Goal: Task Accomplishment & Management: Complete application form

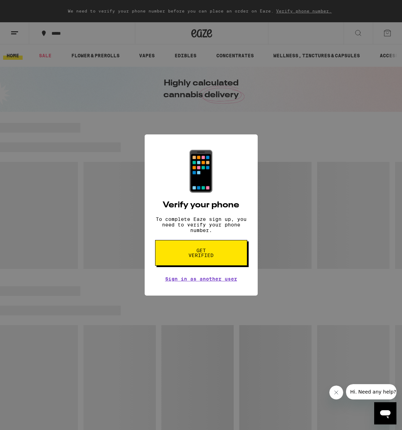
click at [178, 258] on button "Get verified" at bounding box center [201, 253] width 92 height 26
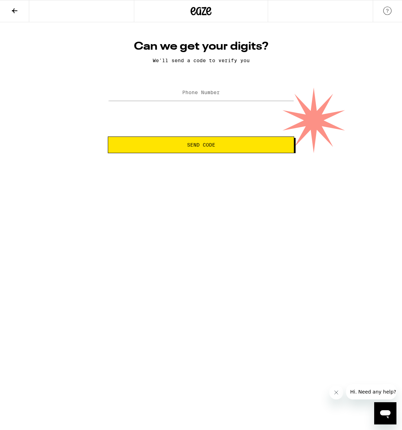
click at [194, 95] on label "Phone Number" at bounding box center [201, 93] width 38 height 6
type input "[PHONE_NUMBER]"
click at [212, 142] on span "Send Code" at bounding box center [201, 144] width 28 height 5
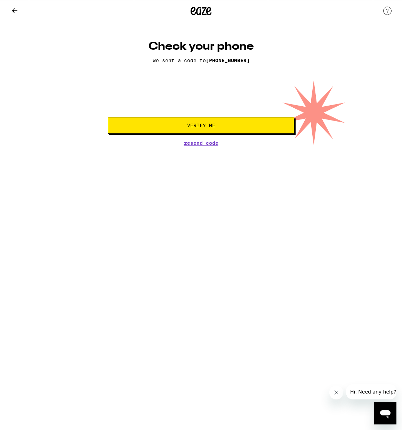
click at [138, 146] on html "Check your phone We sent a code to [PHONE_NUMBER] Verify Me Resend Code Can we …" at bounding box center [201, 73] width 402 height 146
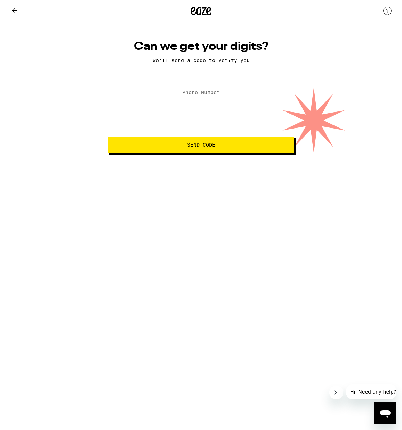
click at [207, 93] on label "Phone Number" at bounding box center [201, 93] width 38 height 6
type input "[PHONE_NUMBER]"
click at [221, 145] on span "Send Code" at bounding box center [201, 144] width 174 height 5
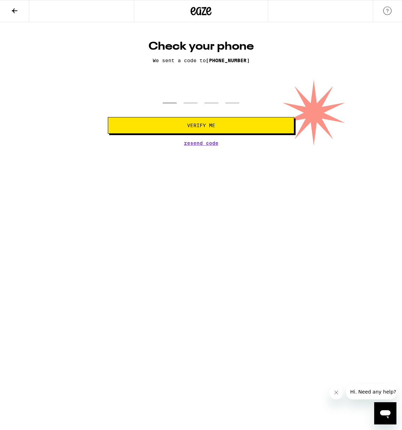
click at [170, 95] on input "tel" at bounding box center [170, 93] width 14 height 20
type input "5"
type input "2"
type input "4"
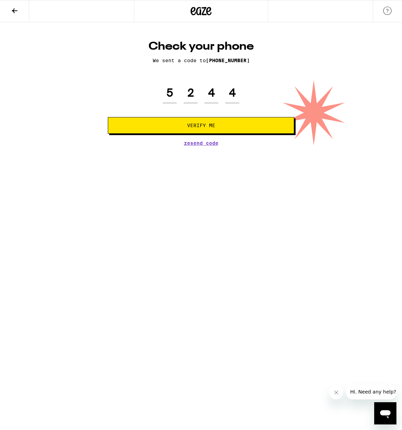
click at [196, 122] on button "Verify Me" at bounding box center [201, 125] width 186 height 17
